Goal: Transaction & Acquisition: Book appointment/travel/reservation

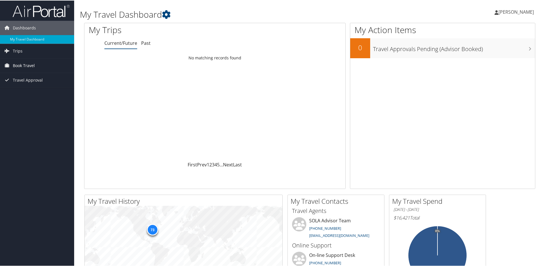
click at [44, 66] on link "Book Travel" at bounding box center [37, 65] width 74 height 14
click at [46, 82] on link "Book/Manage Online Trips" at bounding box center [37, 85] width 74 height 9
